Goal: Check status: Check status

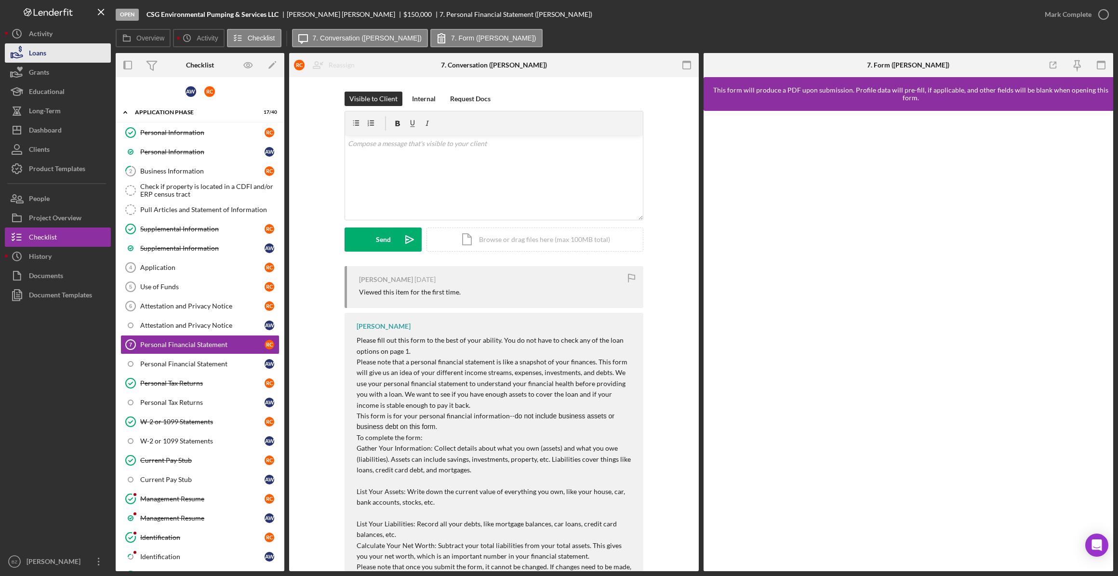
click at [38, 56] on div "Loans" at bounding box center [37, 54] width 17 height 22
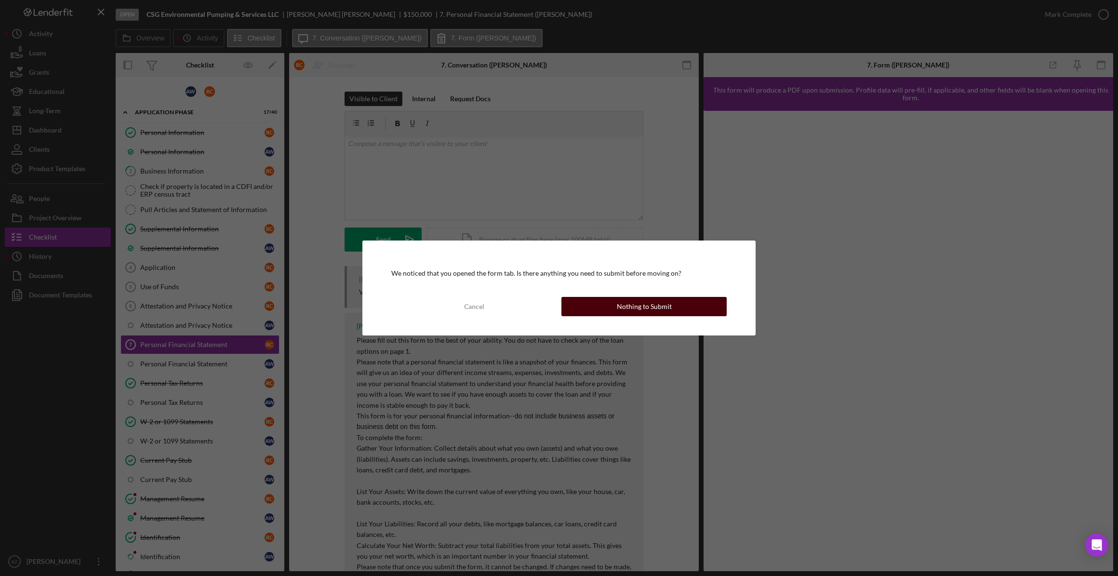
click at [647, 310] on div "Nothing to Submit" at bounding box center [644, 306] width 55 height 19
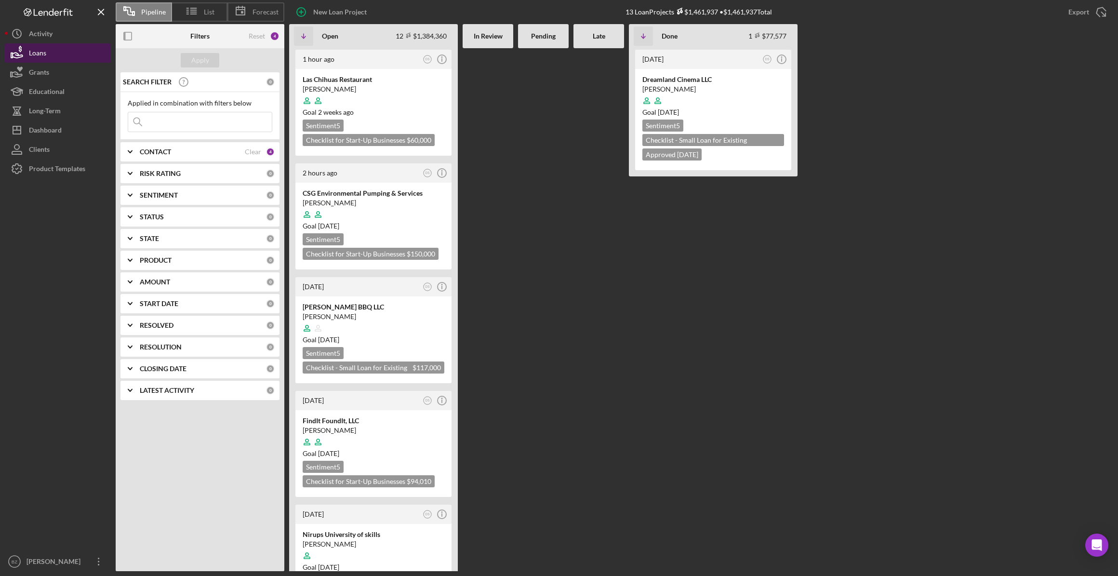
click at [16, 55] on icon "button" at bounding box center [18, 55] width 10 height 5
click at [49, 132] on div "Dashboard" at bounding box center [45, 132] width 33 height 22
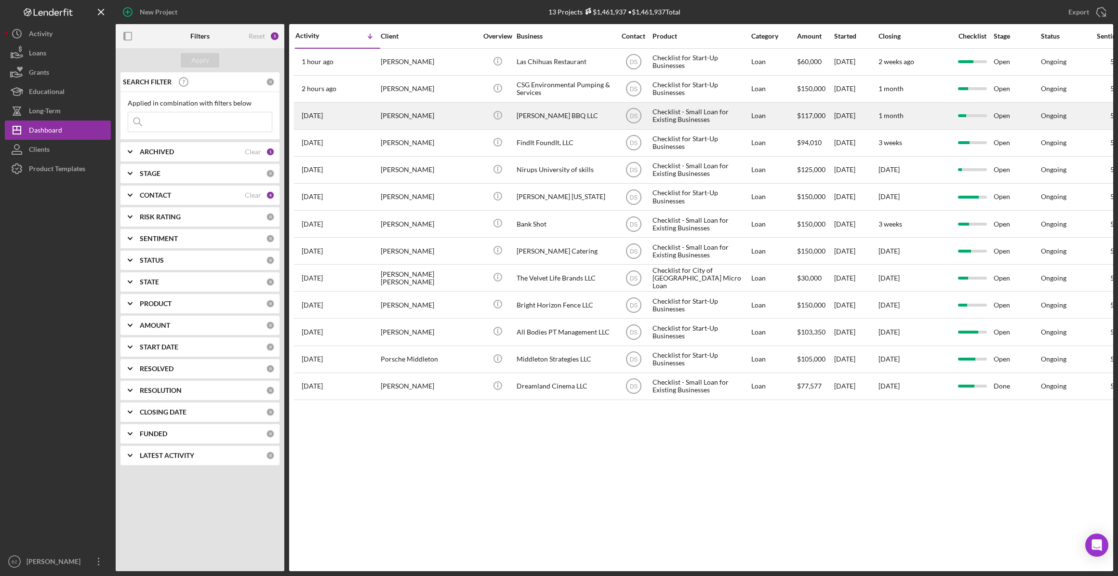
click at [403, 118] on div "[PERSON_NAME]" at bounding box center [429, 116] width 96 height 26
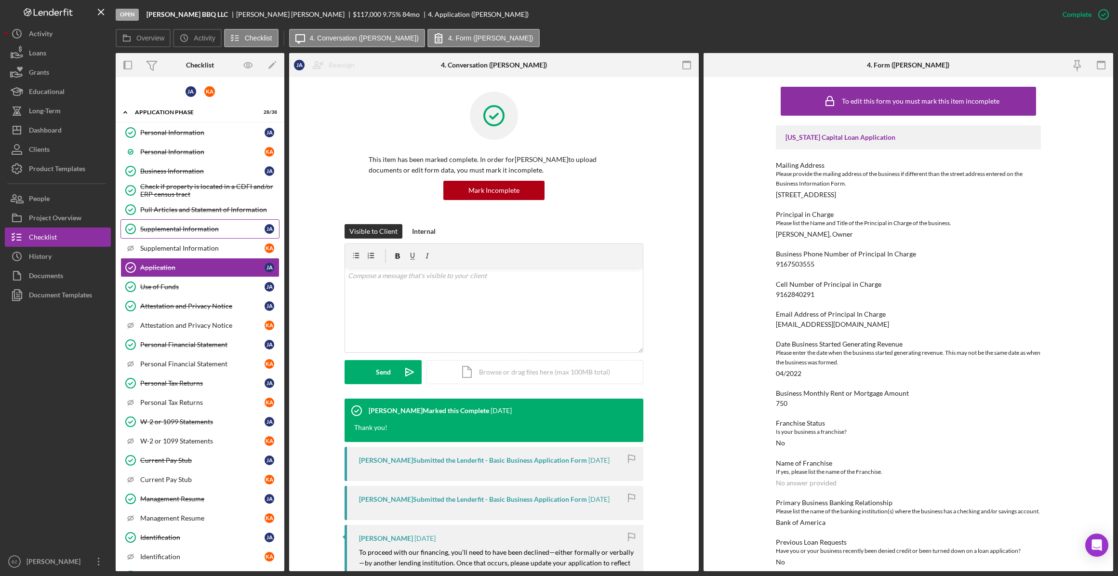
click at [152, 233] on link "Supplemental Information Supplemental Information [PERSON_NAME]" at bounding box center [200, 228] width 159 height 19
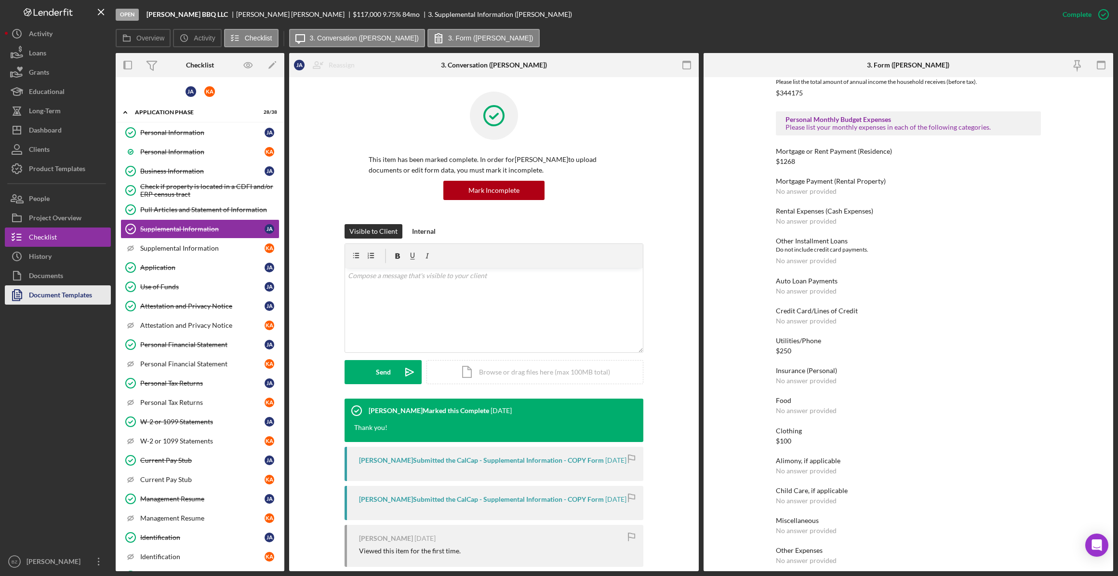
scroll to position [569, 0]
click at [179, 172] on div "Business Information" at bounding box center [202, 171] width 124 height 8
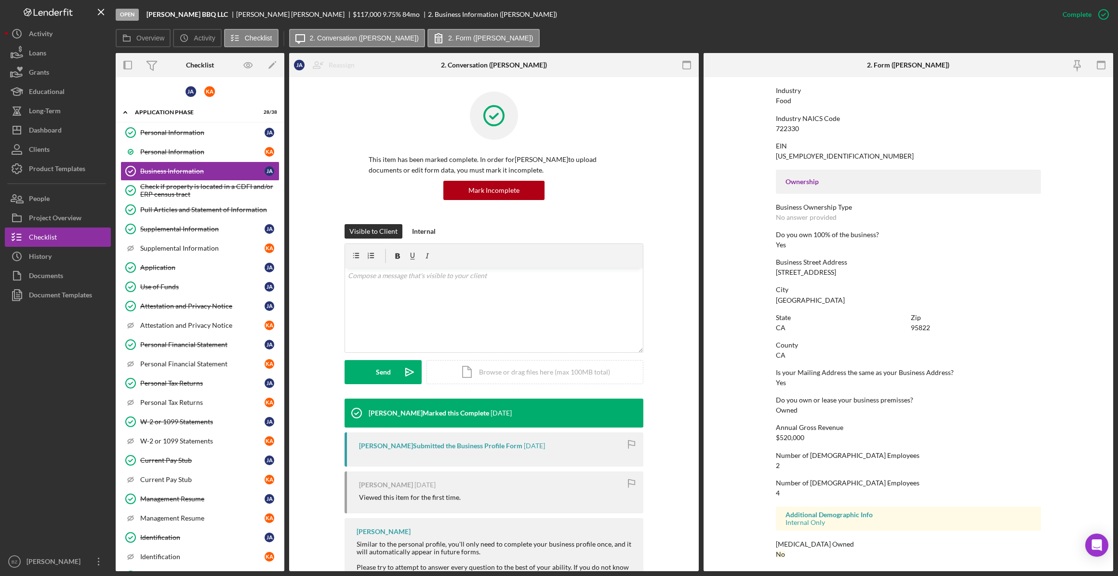
scroll to position [233, 0]
click at [178, 131] on div "Personal Information" at bounding box center [202, 133] width 124 height 8
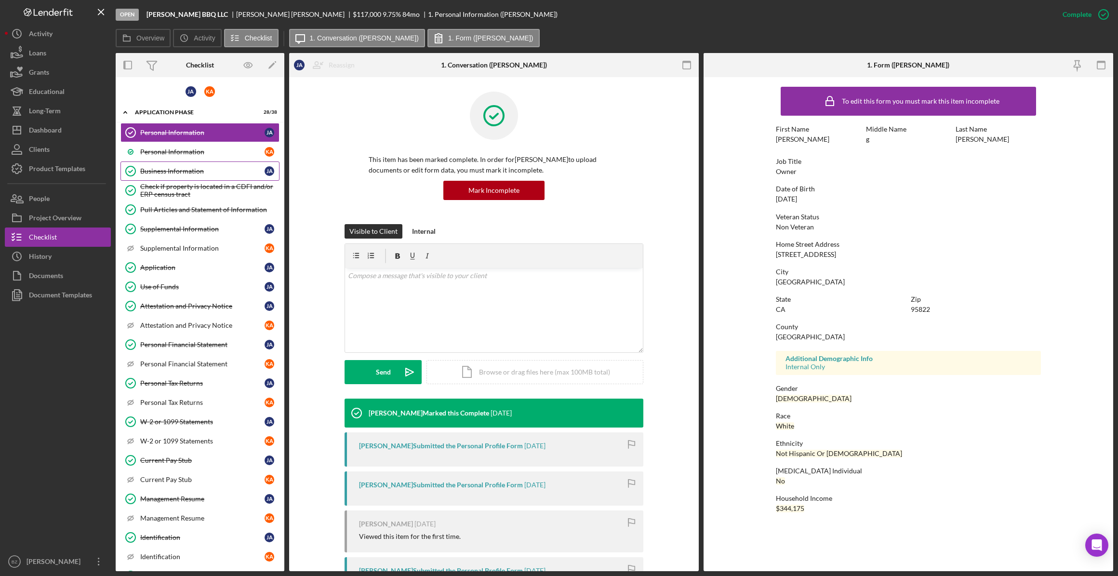
click at [175, 173] on div "Business Information" at bounding box center [202, 171] width 124 height 8
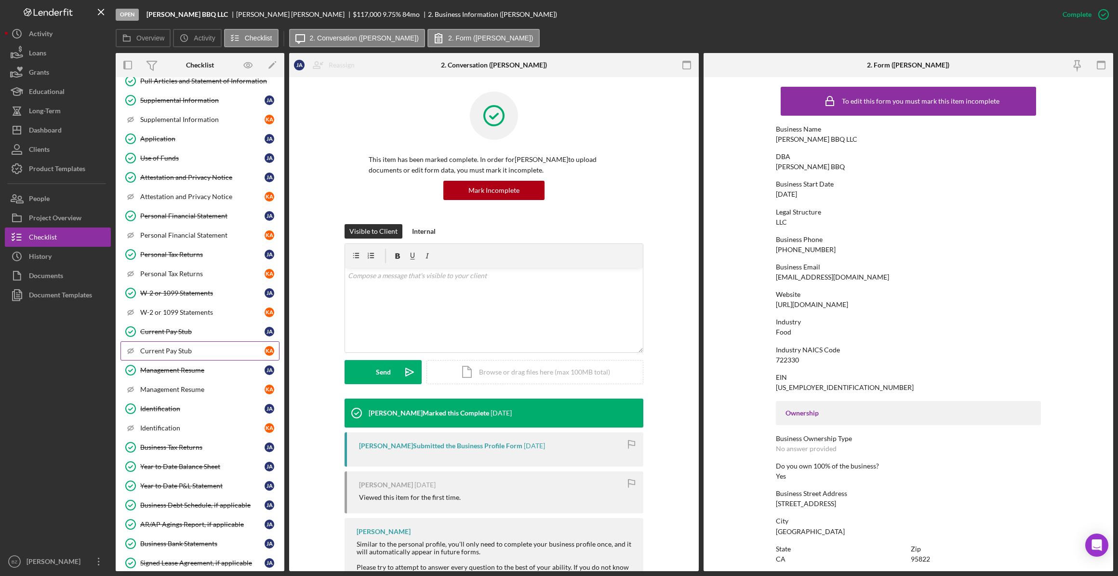
scroll to position [131, 0]
click at [174, 405] on div "Identification" at bounding box center [202, 407] width 124 height 8
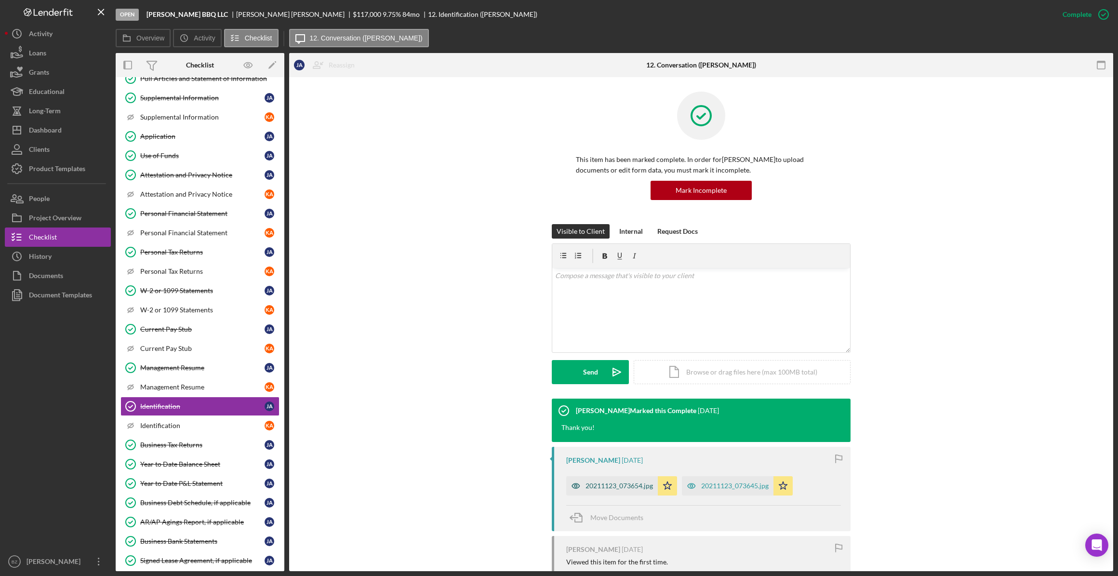
click at [632, 484] on div "20211123_073654.jpg" at bounding box center [619, 486] width 67 height 8
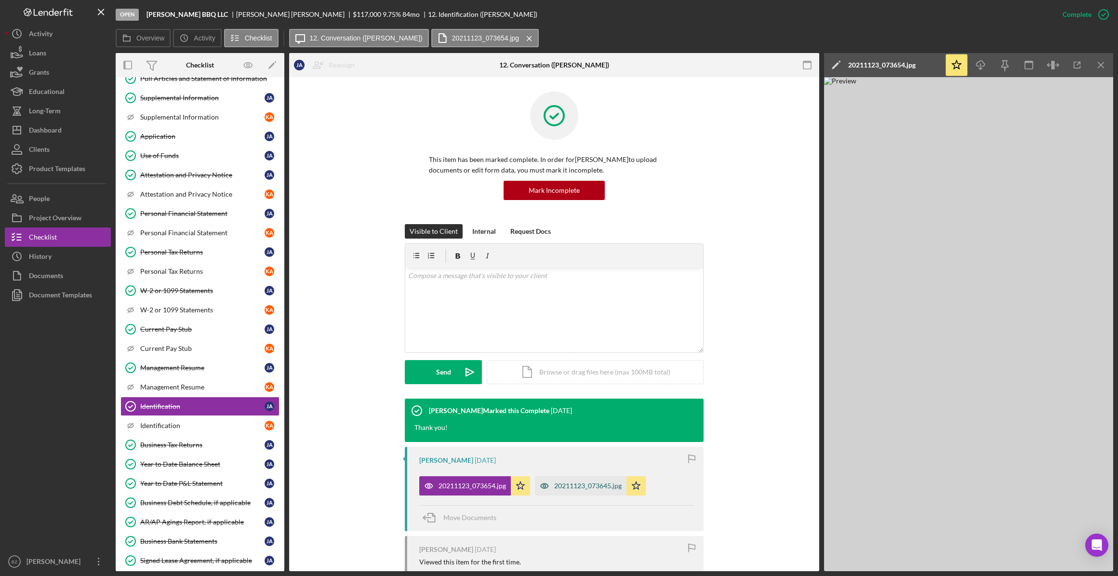
click at [580, 489] on div "20211123_073645.jpg" at bounding box center [587, 486] width 67 height 8
